Goal: Task Accomplishment & Management: Manage account settings

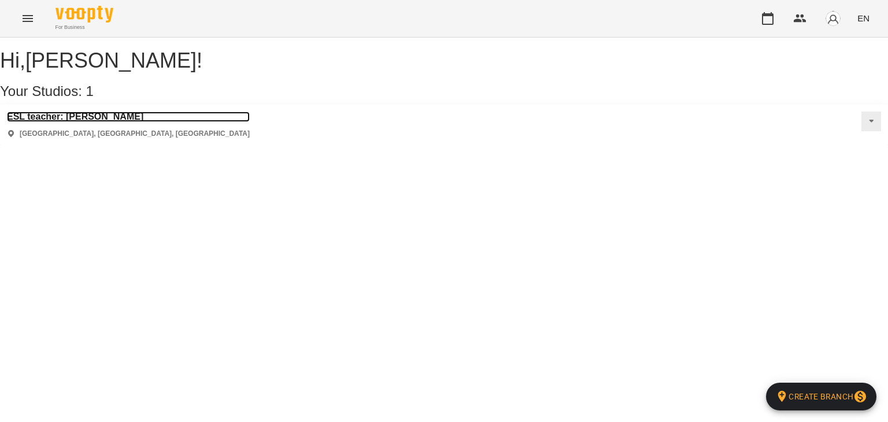
click at [136, 122] on h3 "ESL teacher: [PERSON_NAME]" at bounding box center [128, 117] width 243 height 10
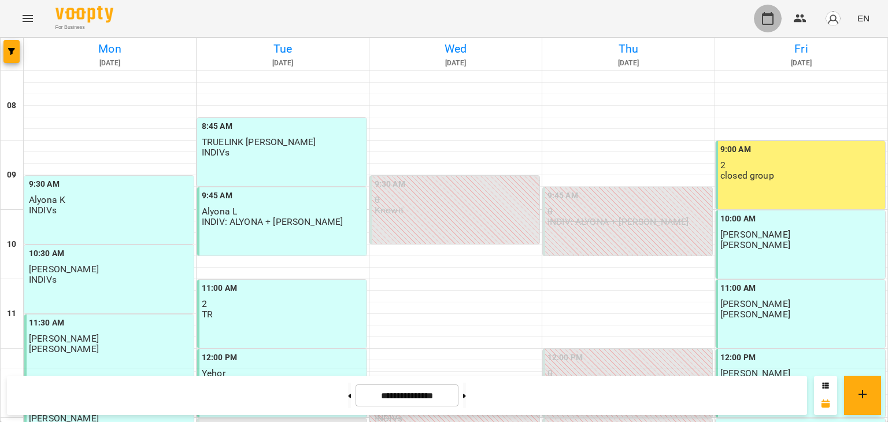
click at [772, 22] on icon "button" at bounding box center [768, 19] width 14 height 14
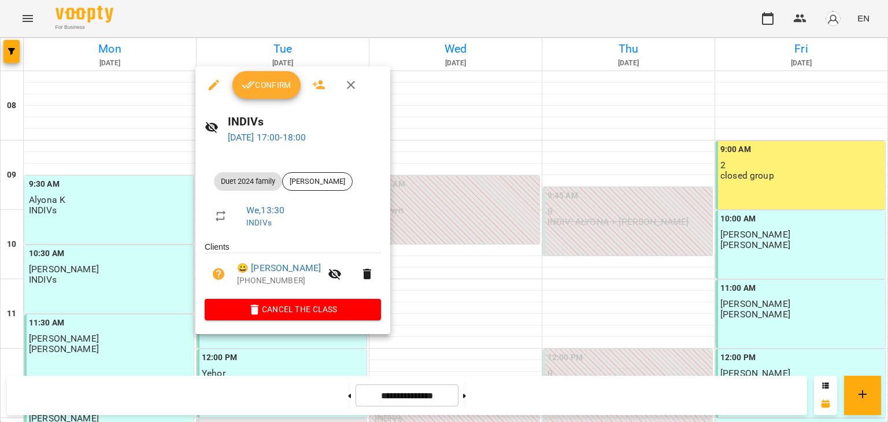
click at [294, 298] on ul "Clients 😀 [PERSON_NAME] N [PHONE_NUMBER]" at bounding box center [293, 270] width 176 height 58
click at [292, 308] on span "Cancel the class" at bounding box center [293, 309] width 158 height 14
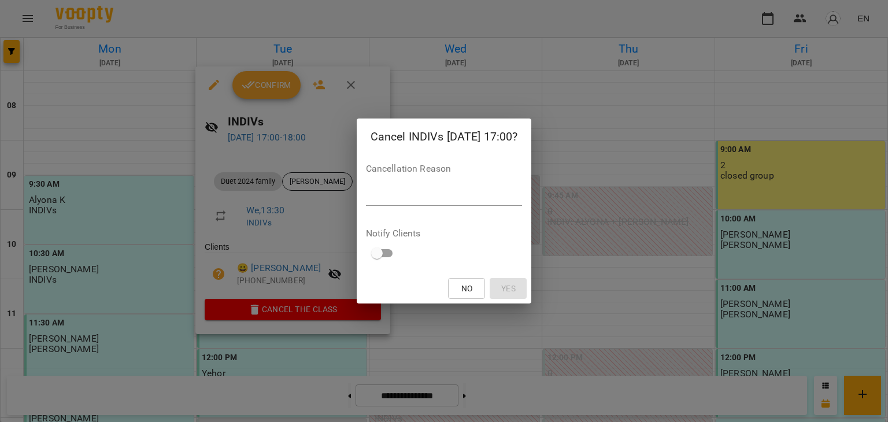
click at [366, 202] on div "*" at bounding box center [444, 196] width 157 height 18
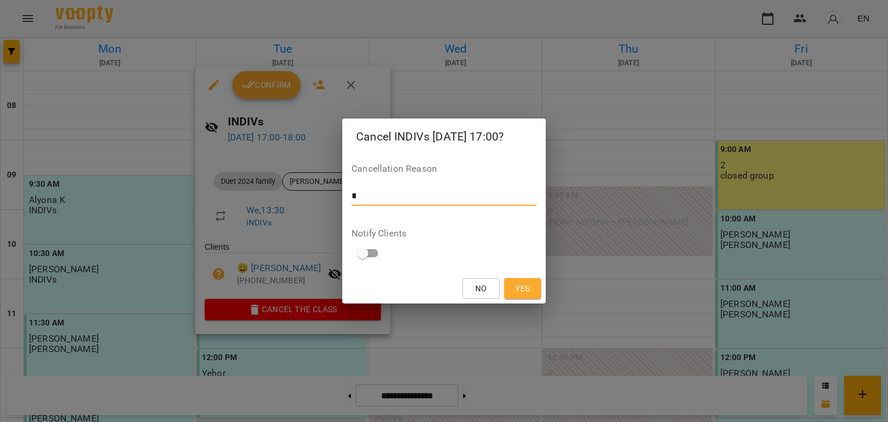
click at [526, 288] on span "Yes" at bounding box center [522, 289] width 14 height 14
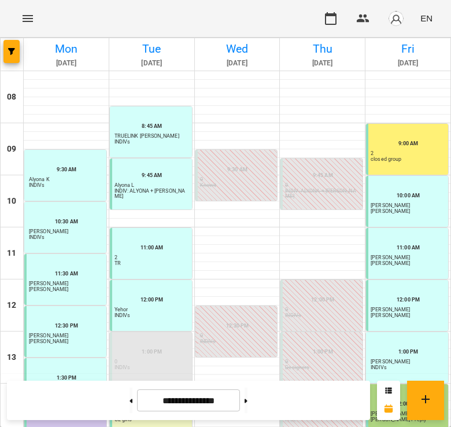
scroll to position [217, 0]
